Goal: Information Seeking & Learning: Learn about a topic

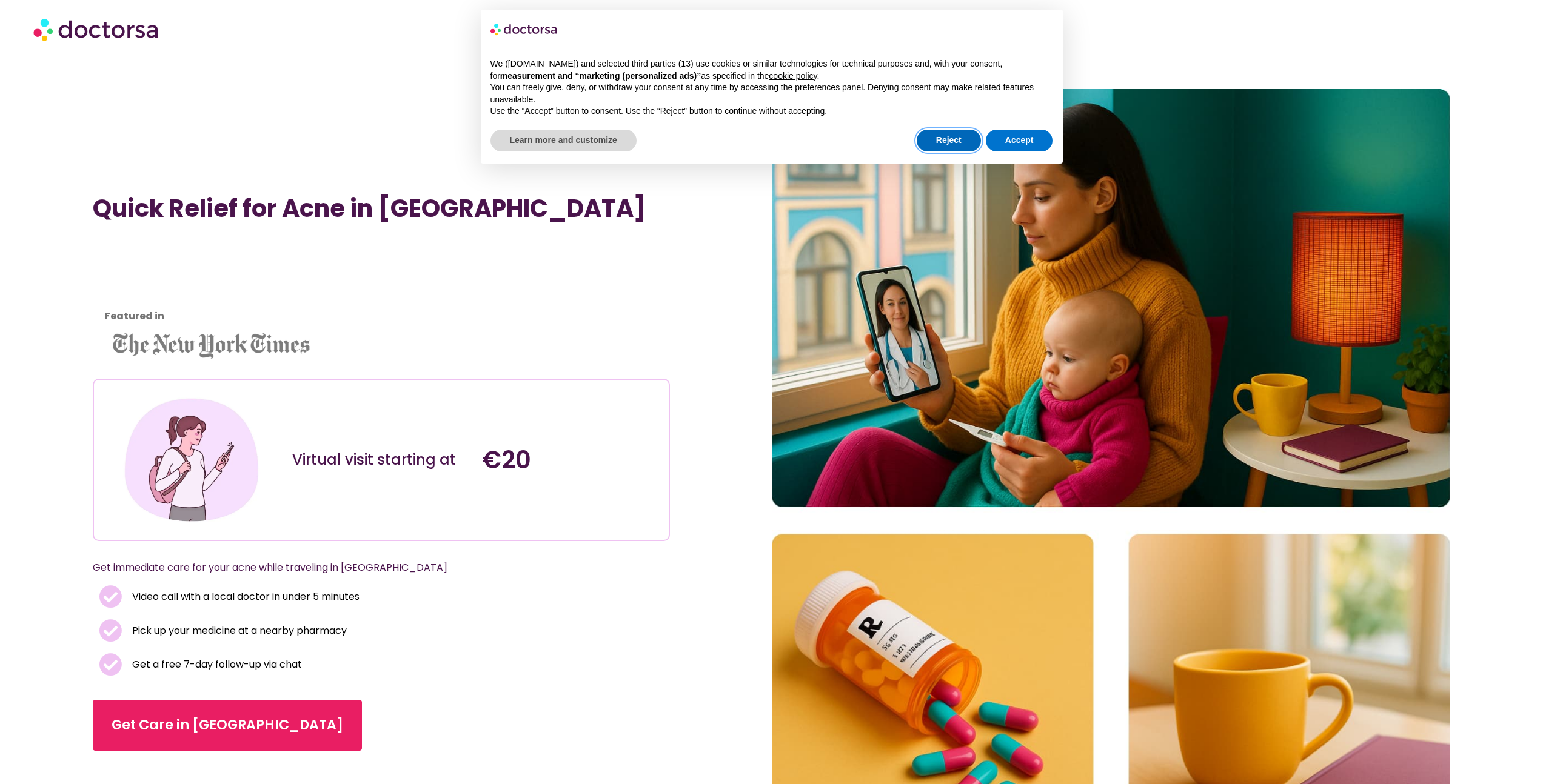
click at [937, 146] on button "Reject" at bounding box center [949, 140] width 64 height 21
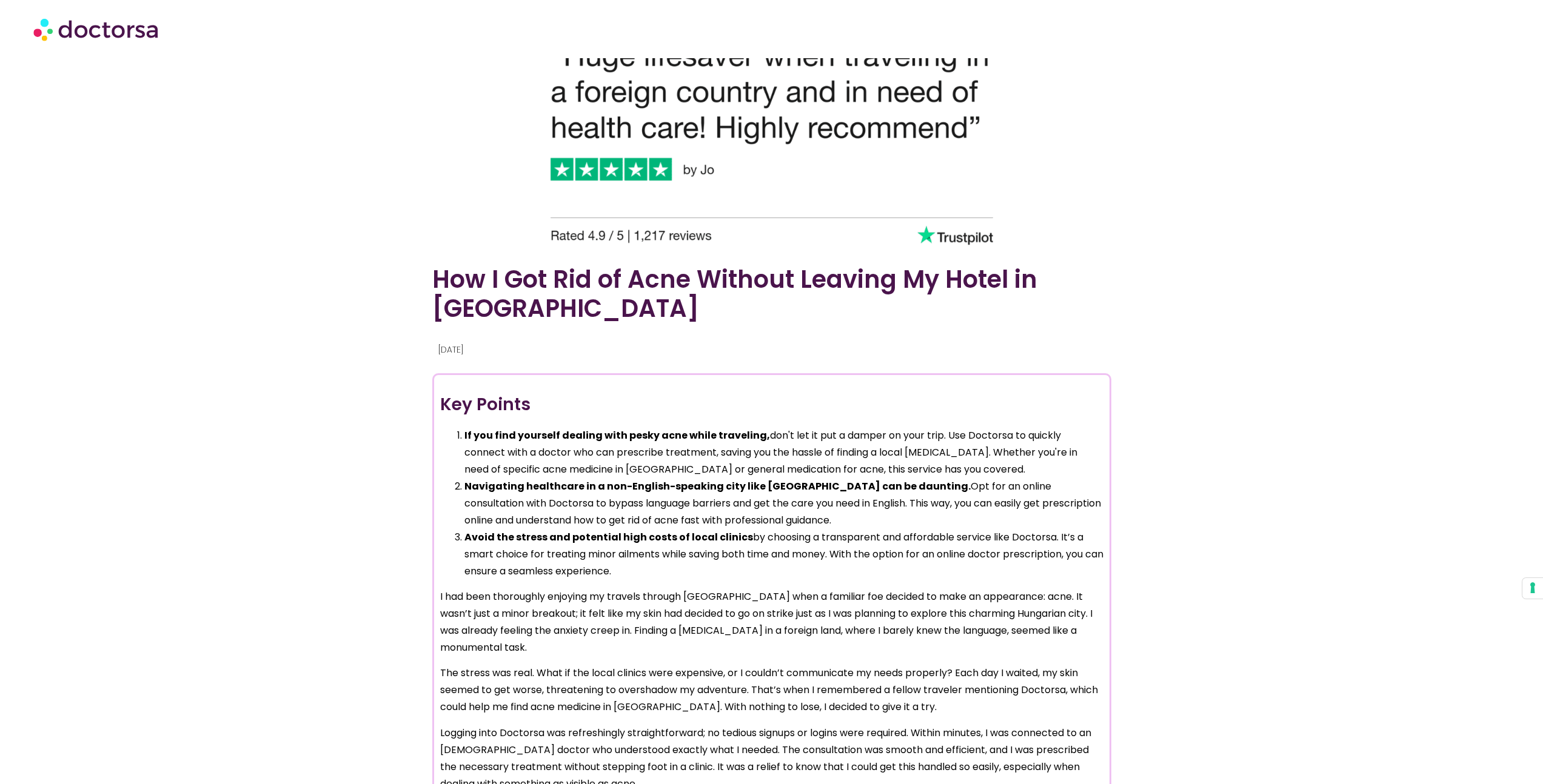
scroll to position [924, 0]
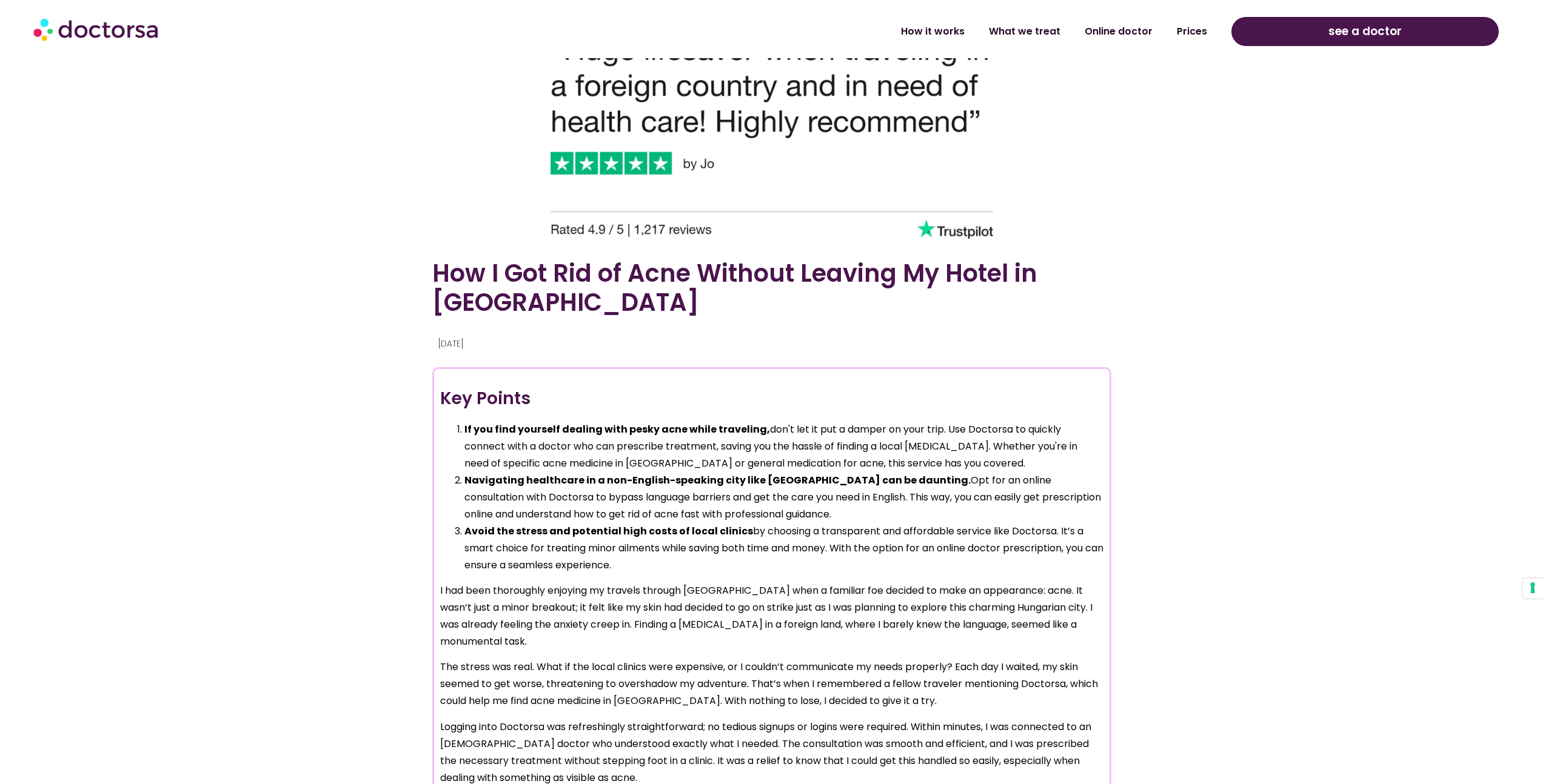
drag, startPoint x: 563, startPoint y: 285, endPoint x: 873, endPoint y: 341, distance: 315.0
click at [873, 340] on div "How I Got Rid of Acne Without Leaving My Hotel in [GEOGRAPHIC_DATA] [DATE] Key …" at bounding box center [772, 452] width 691 height 953
click at [874, 343] on p "[DATE]" at bounding box center [770, 343] width 664 height 17
drag, startPoint x: 924, startPoint y: 271, endPoint x: 948, endPoint y: 325, distance: 59.1
click at [946, 320] on div "How I Got Rid of Acne Without Leaving My Hotel in [GEOGRAPHIC_DATA] [DATE] Key …" at bounding box center [772, 452] width 691 height 953
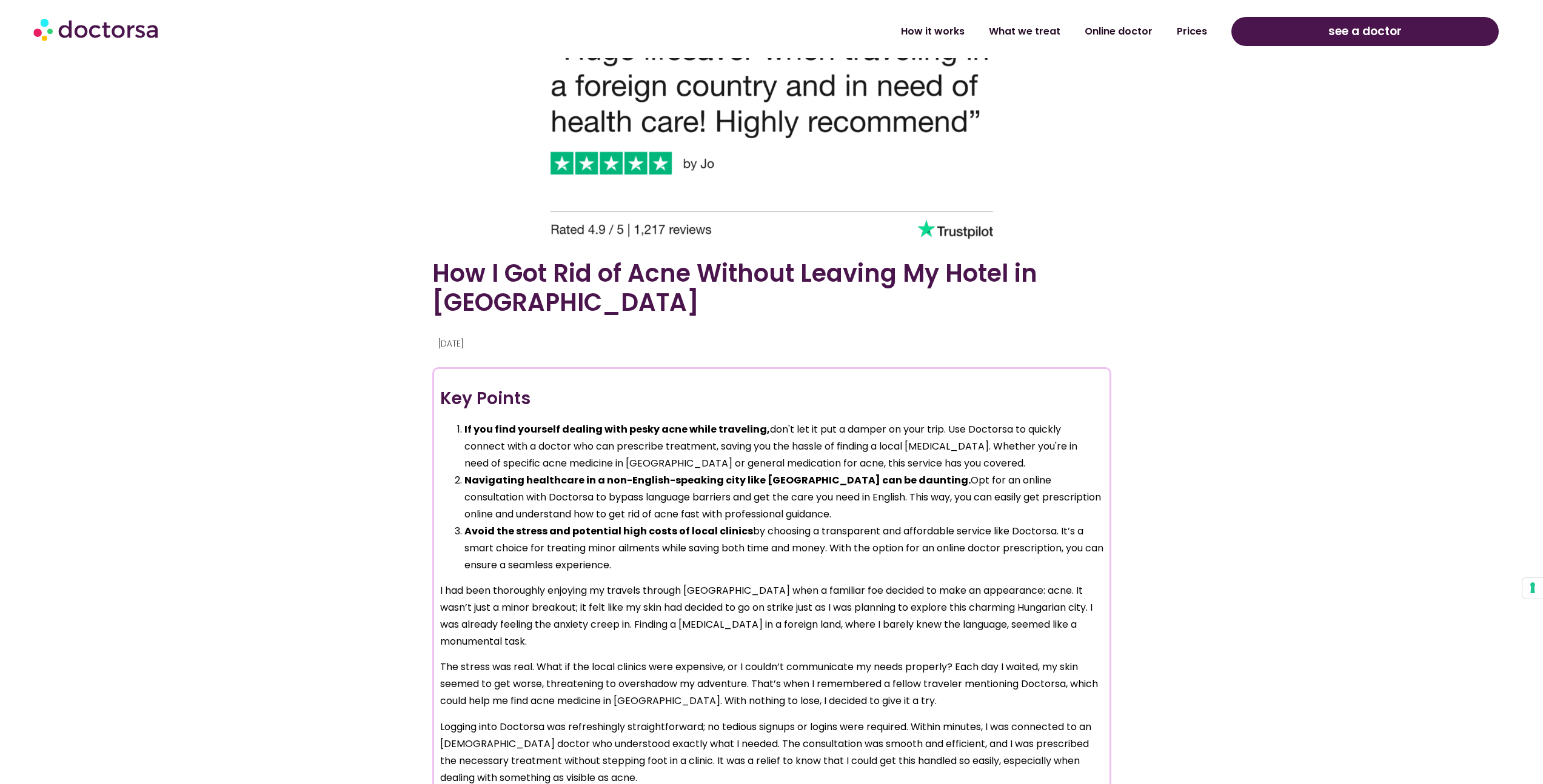
click at [950, 328] on div "How I Got Rid of Acne Without Leaving My Hotel in [GEOGRAPHIC_DATA] [DATE] Key …" at bounding box center [772, 452] width 691 height 953
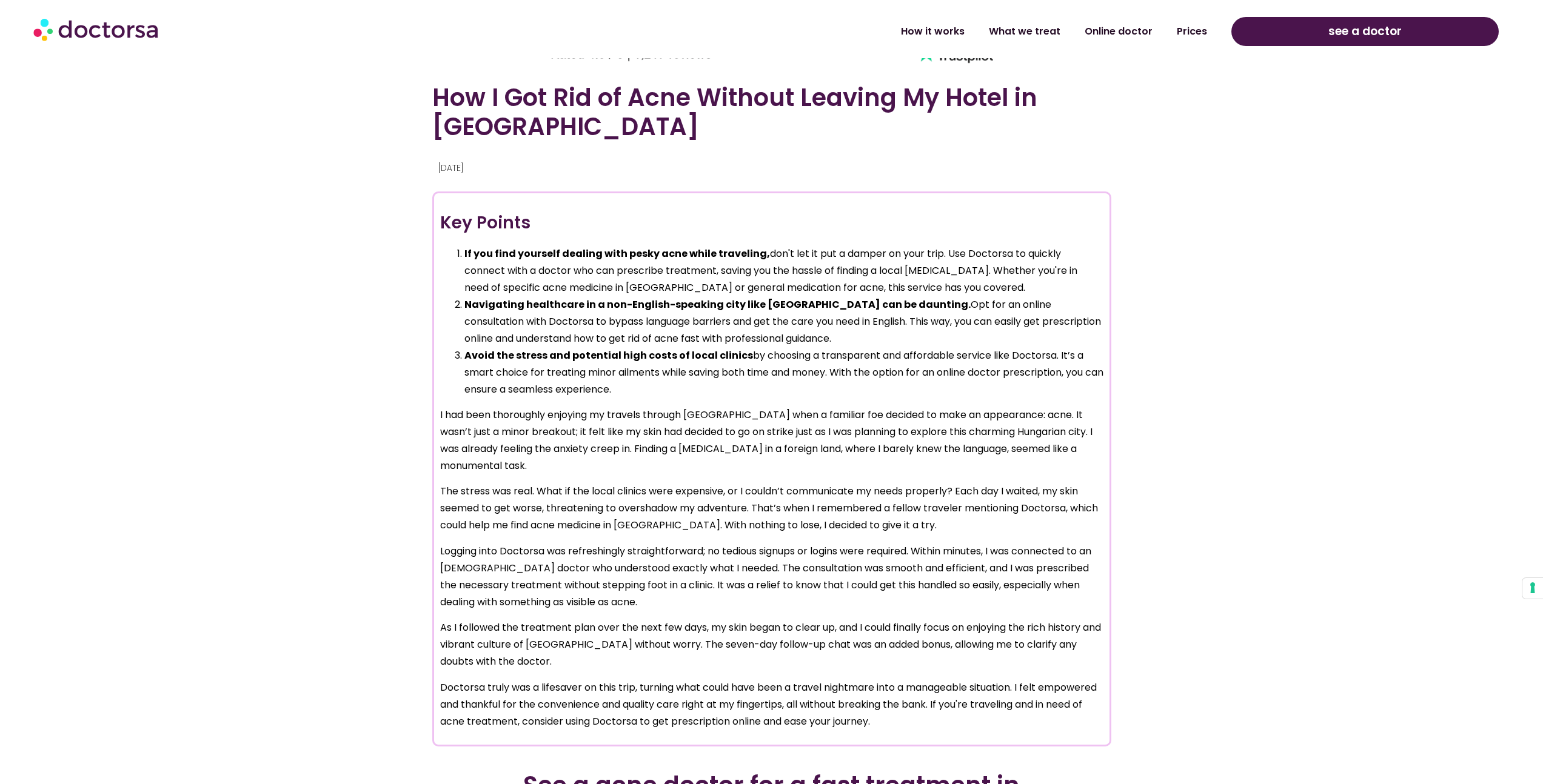
scroll to position [1142, 0]
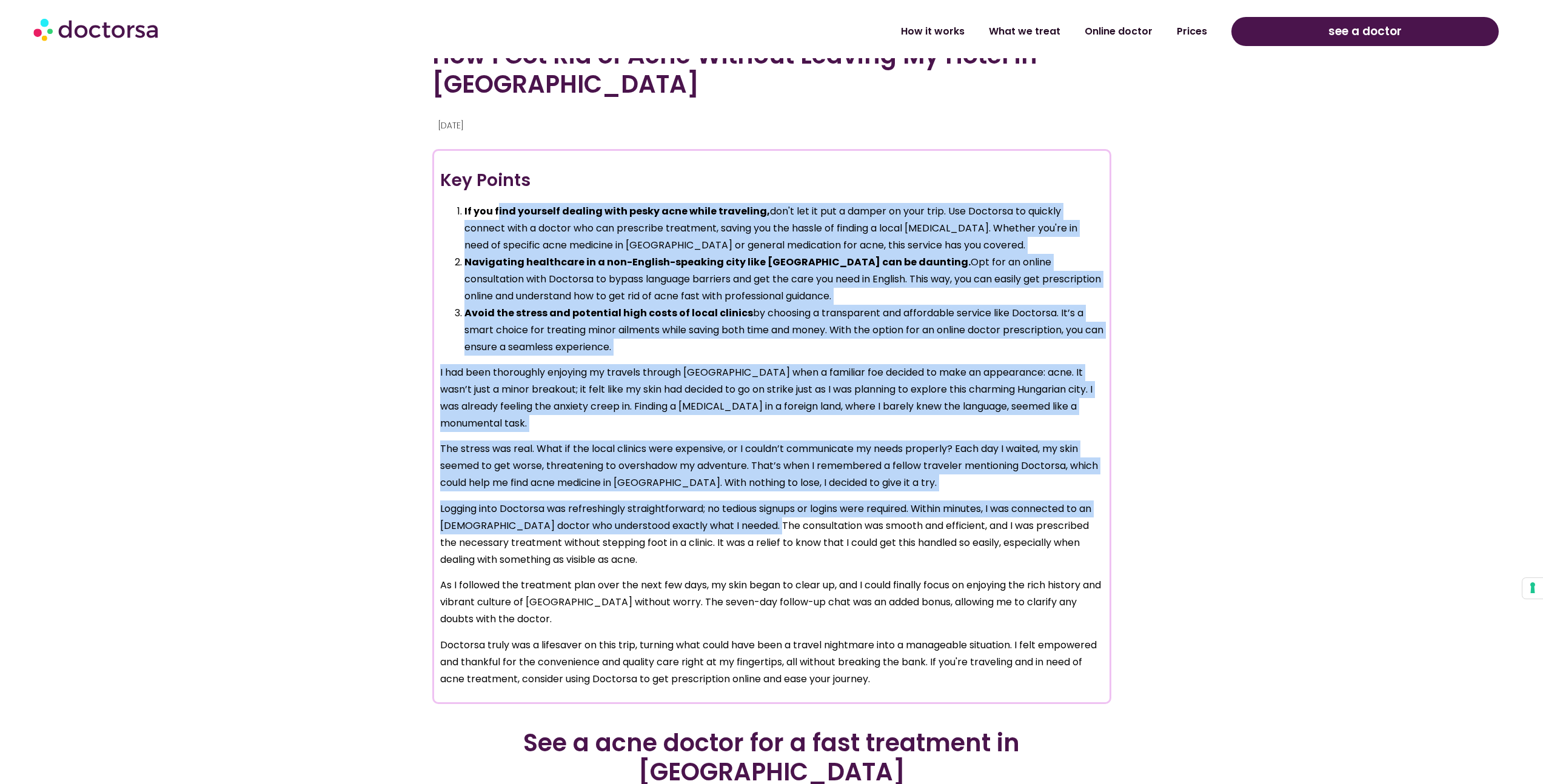
drag, startPoint x: 496, startPoint y: 205, endPoint x: 781, endPoint y: 529, distance: 431.5
click at [781, 528] on div "Key Points If you find yourself dealing with pesky acne while traveling, don't …" at bounding box center [772, 428] width 663 height 520
click at [781, 529] on p "Logging into Doctorsa was refreshingly straightforward; no tedious signups or l…" at bounding box center [772, 534] width 663 height 68
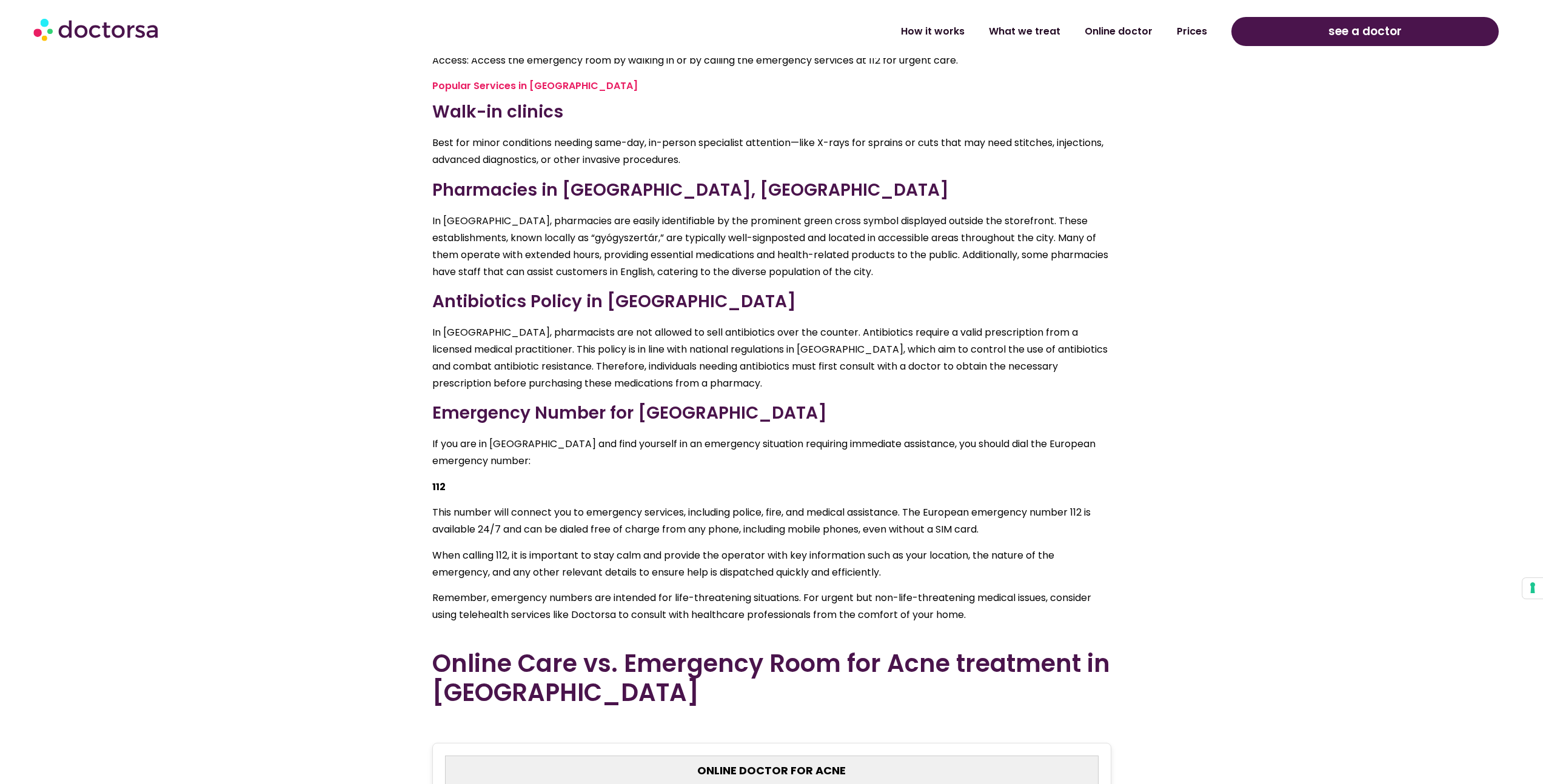
scroll to position [3210, 0]
